Goal: Information Seeking & Learning: Learn about a topic

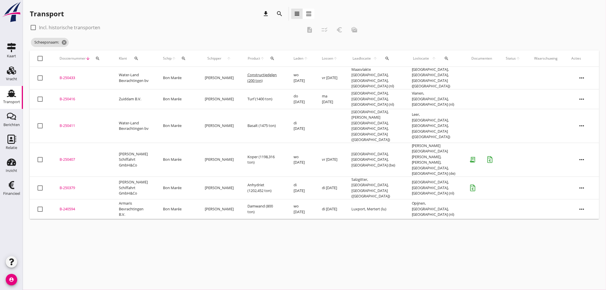
drag, startPoint x: 160, startPoint y: 214, endPoint x: 144, endPoint y: 208, distance: 17.5
click at [160, 214] on div "cancel You are impersonating another user. Transport download search view_headl…" at bounding box center [314, 145] width 583 height 290
click at [66, 42] on icon "cancel" at bounding box center [64, 43] width 6 height 6
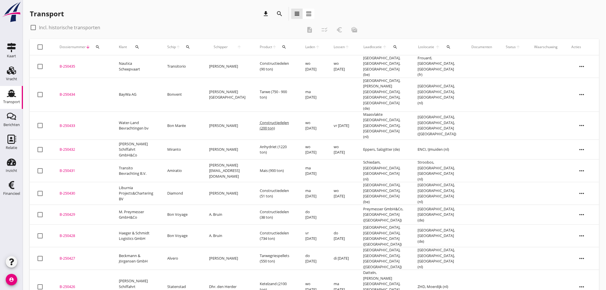
scroll to position [32, 0]
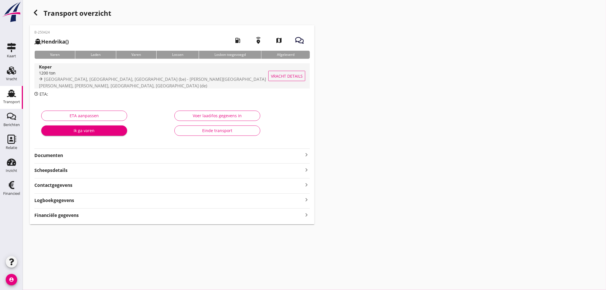
click at [90, 84] on span "[GEOGRAPHIC_DATA], [GEOGRAPHIC_DATA], [GEOGRAPHIC_DATA] (be) - [PERSON_NAME][GE…" at bounding box center [152, 82] width 227 height 12
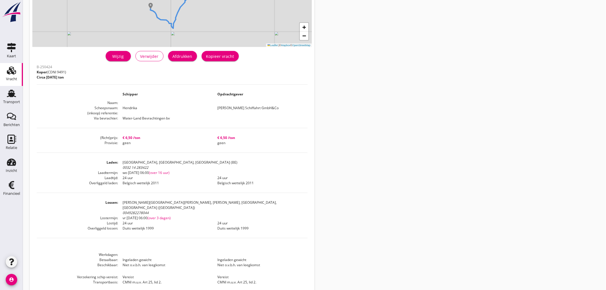
scroll to position [106, 0]
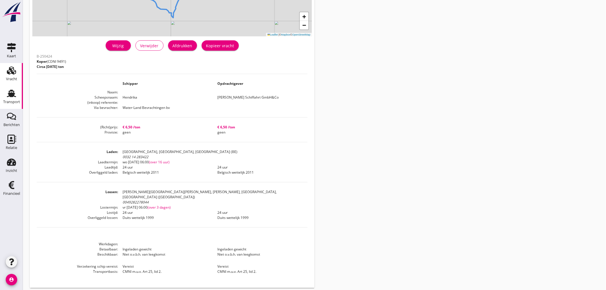
click at [14, 102] on div "Transport" at bounding box center [11, 102] width 17 height 4
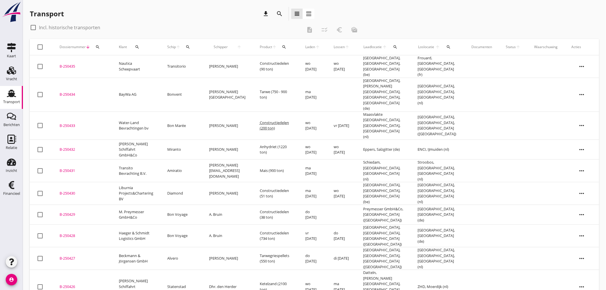
click at [316, 95] on td "ma [DATE]" at bounding box center [312, 95] width 28 height 34
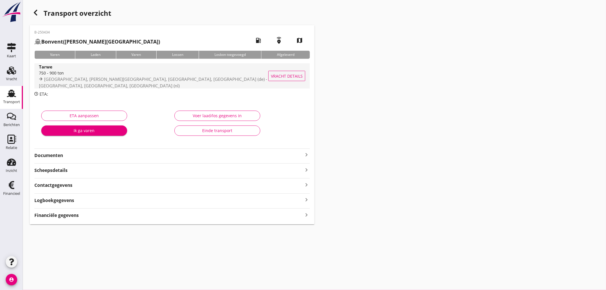
click at [149, 76] on div "750 - 900 ton" at bounding box center [160, 73] width 242 height 6
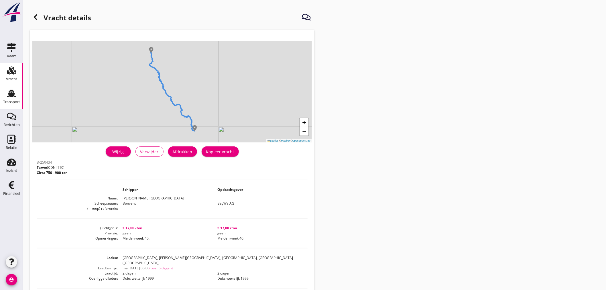
click at [17, 104] on div "Transport" at bounding box center [11, 102] width 17 height 8
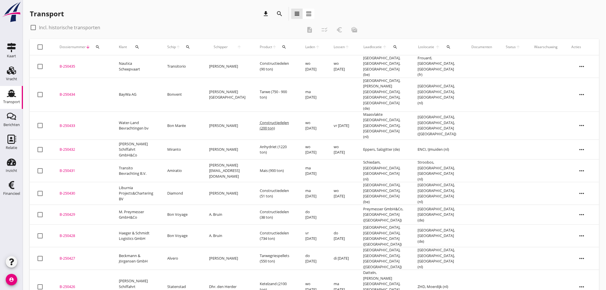
click at [11, 278] on icon "account_circle" at bounding box center [11, 279] width 11 height 11
click at [30, 275] on icon "logout" at bounding box center [24, 276] width 11 height 11
